Goal: Contribute content: Contribute content

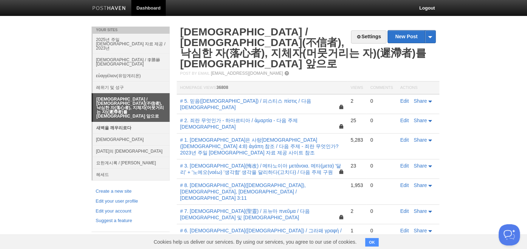
click at [116, 122] on link "새벽을 깨우리로다" at bounding box center [131, 128] width 77 height 12
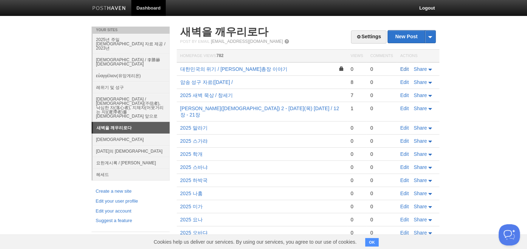
click at [401, 69] on link "Edit" at bounding box center [404, 69] width 9 height 6
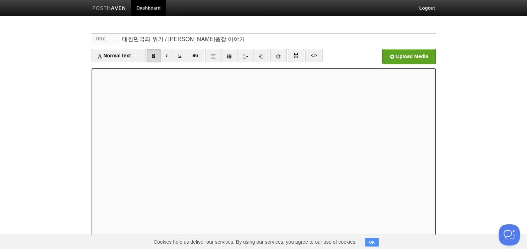
click at [160, 57] on link "B" at bounding box center [154, 55] width 15 height 13
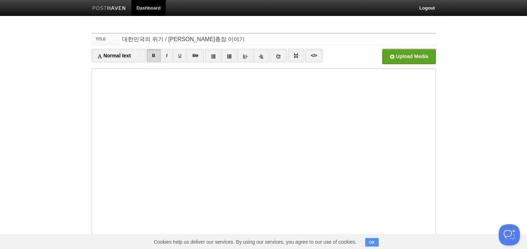
click at [59, 53] on body "Dashboard Logout Your Sites 2025년 주일 [DEMOGRAPHIC_DATA] 자료 제공 / 2023년 [DEMOGRAP…" at bounding box center [263, 150] width 527 height 300
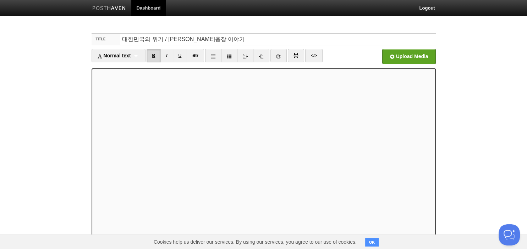
click at [157, 56] on link "B" at bounding box center [154, 55] width 15 height 13
click at [154, 52] on link "B" at bounding box center [154, 55] width 15 height 13
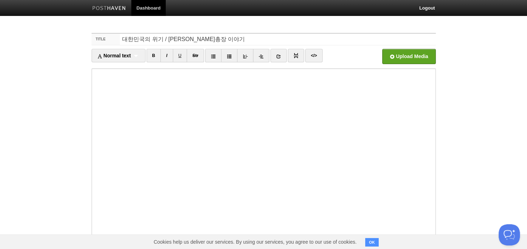
click at [30, 76] on body "Dashboard Logout Your Sites 2025년 주일 [DEMOGRAPHIC_DATA] 자료 제공 / 2023년 [DEMOGRAP…" at bounding box center [263, 150] width 527 height 300
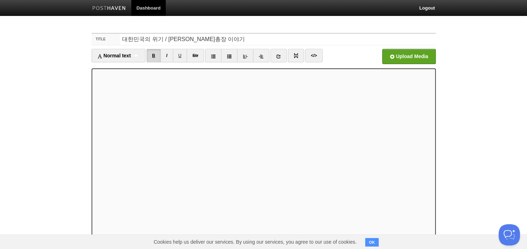
click at [156, 59] on link "B" at bounding box center [154, 55] width 15 height 13
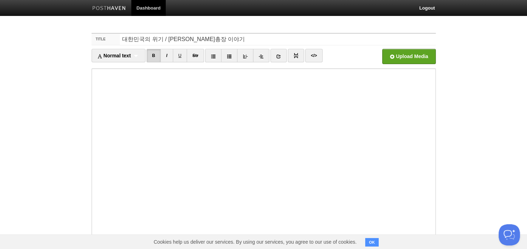
click at [39, 100] on body "Dashboard Logout Your Sites 2025년 주일 [DEMOGRAPHIC_DATA] 자료 제공 / 2023년 [DEMOGRAP…" at bounding box center [263, 150] width 527 height 300
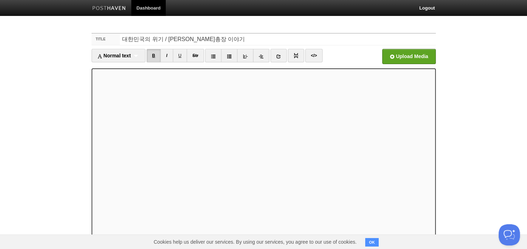
click at [153, 51] on link "B" at bounding box center [154, 55] width 15 height 13
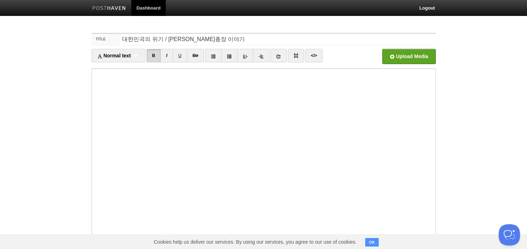
click at [40, 116] on body "Dashboard Logout Your Sites 2025년 주일 [DEMOGRAPHIC_DATA] 자료 제공 / 2023년 [DEMOGRAP…" at bounding box center [263, 150] width 527 height 300
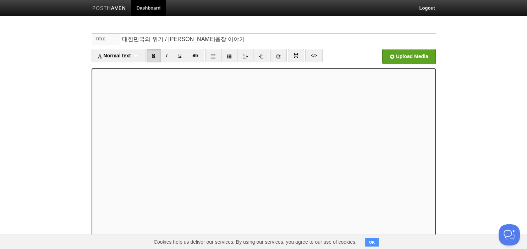
click at [158, 57] on link "B" at bounding box center [154, 55] width 15 height 13
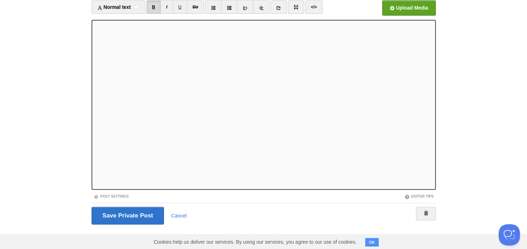
click at [155, 6] on link "B" at bounding box center [154, 6] width 15 height 13
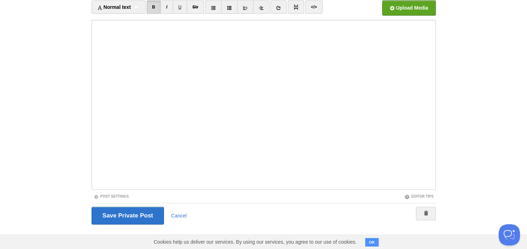
click at [45, 53] on body "Dashboard Logout Your Sites 2025년 주일 [DEMOGRAPHIC_DATA] 자료 제공 / 2023년 [DEMOGRAP…" at bounding box center [263, 101] width 527 height 300
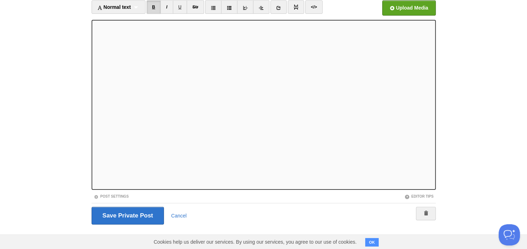
click at [160, 4] on link "B" at bounding box center [154, 6] width 15 height 13
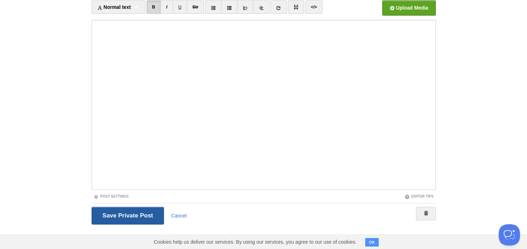
click at [119, 219] on input "Save and Publish" at bounding box center [128, 216] width 73 height 18
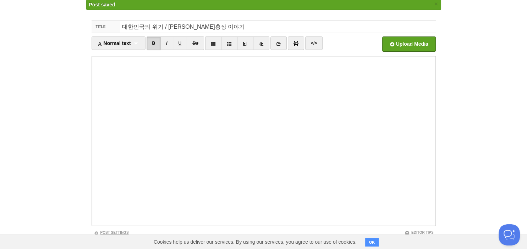
scroll to position [27, 0]
